Goal: Task Accomplishment & Management: Use online tool/utility

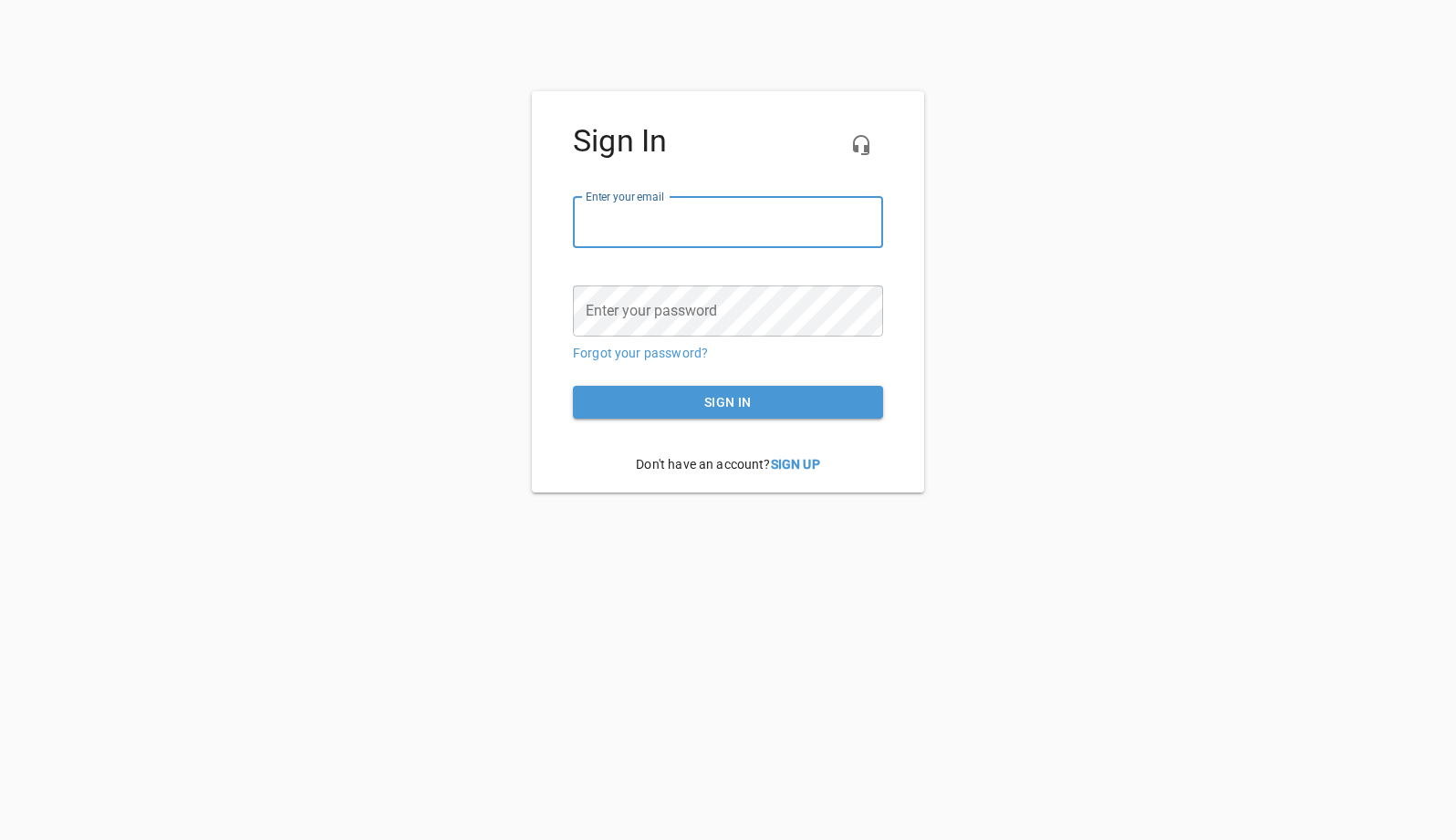
type input "[EMAIL_ADDRESS][DOMAIN_NAME]"
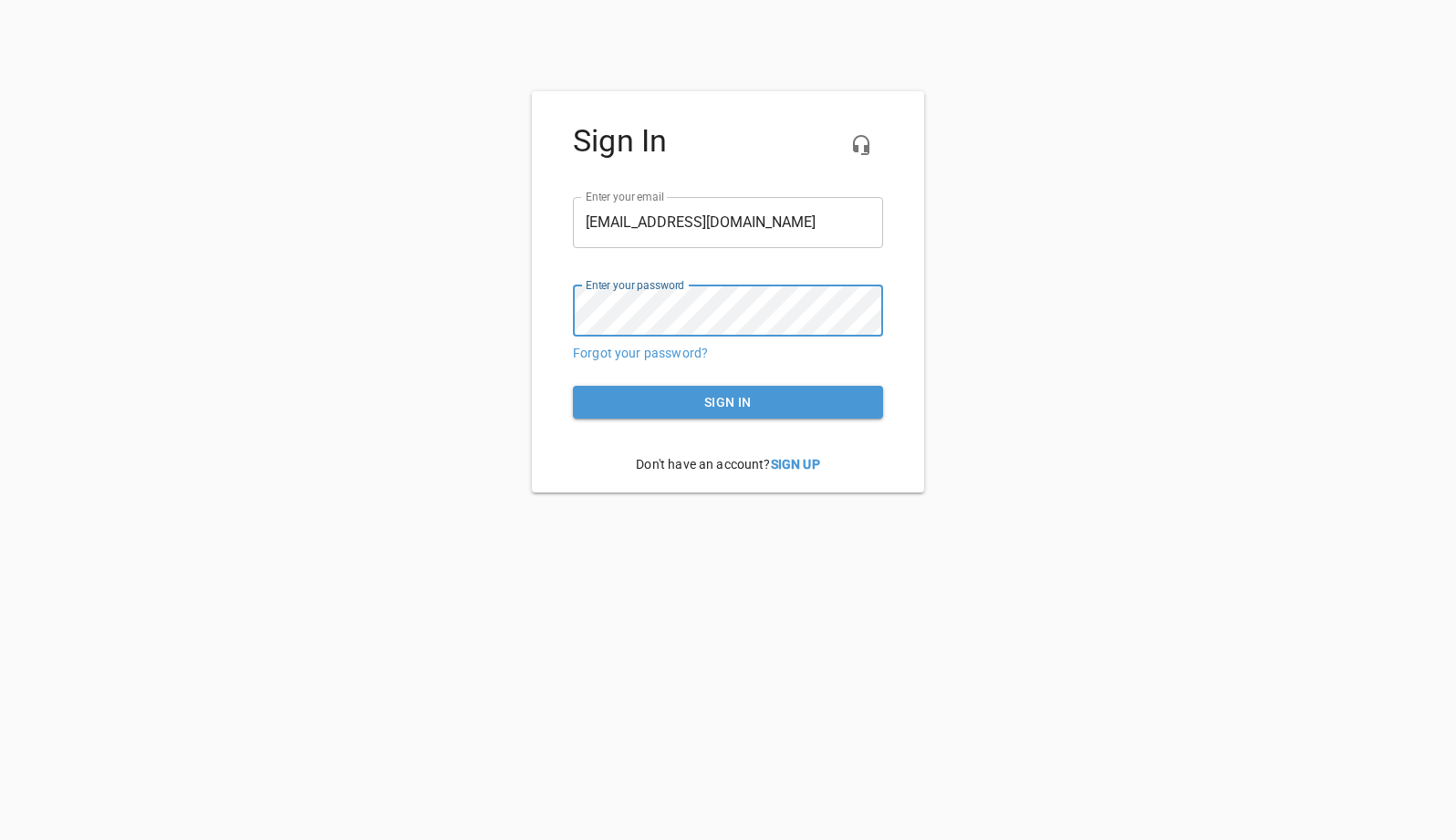
click at [730, 402] on span "Sign in" at bounding box center [728, 402] width 281 height 22
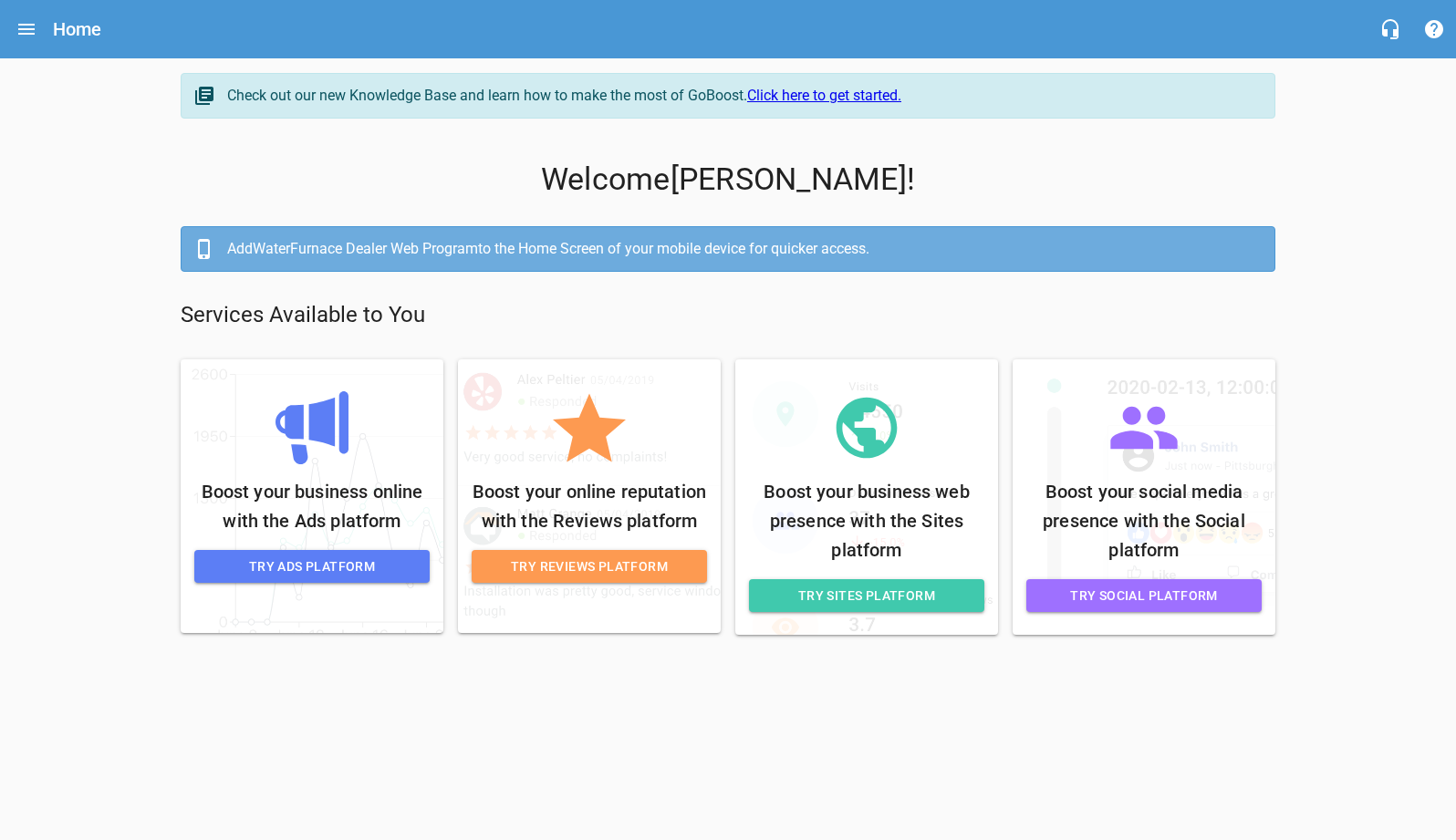
click at [868, 101] on link "Click here to get started." at bounding box center [824, 95] width 154 height 18
